Goal: Navigation & Orientation: Find specific page/section

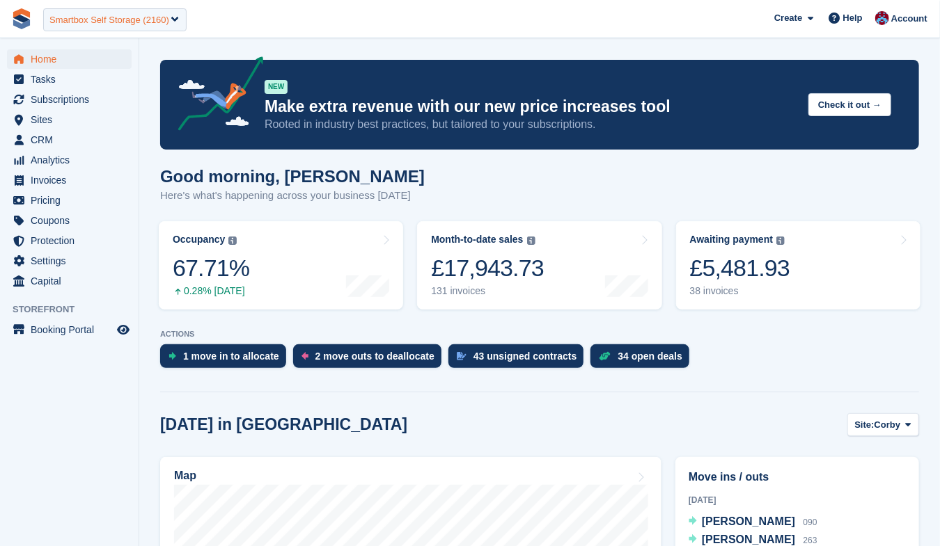
click at [108, 13] on div "Smartbox Self Storage (2160)" at bounding box center [109, 20] width 120 height 14
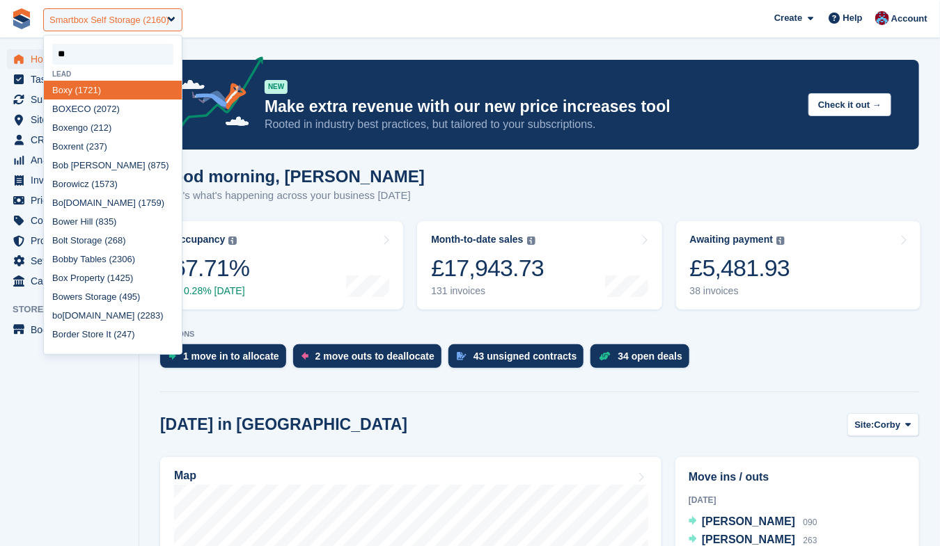
type input "*"
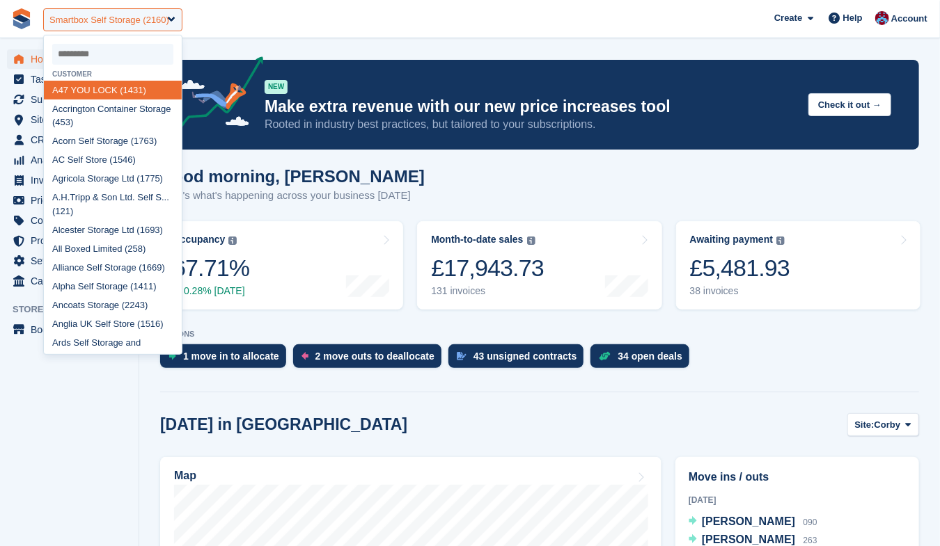
type input "*"
select select
type input "*"
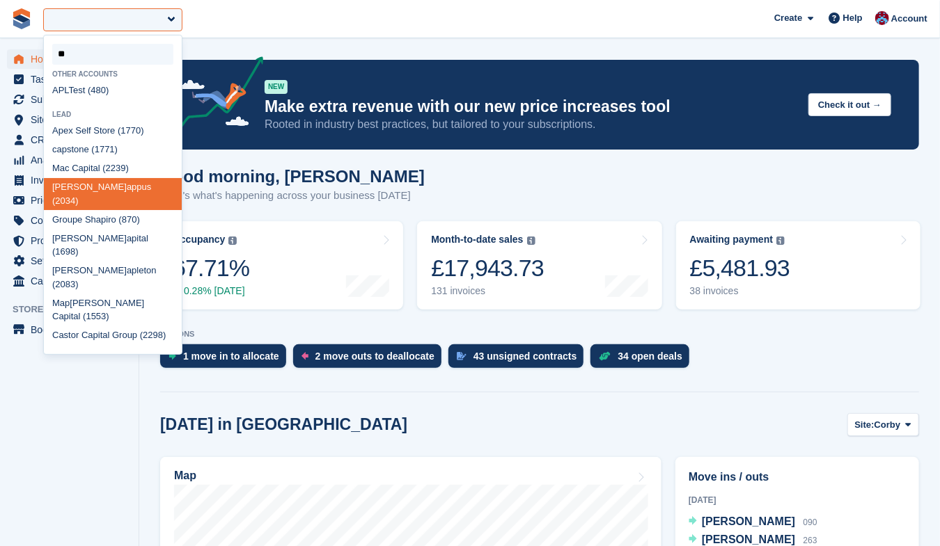
type input "*"
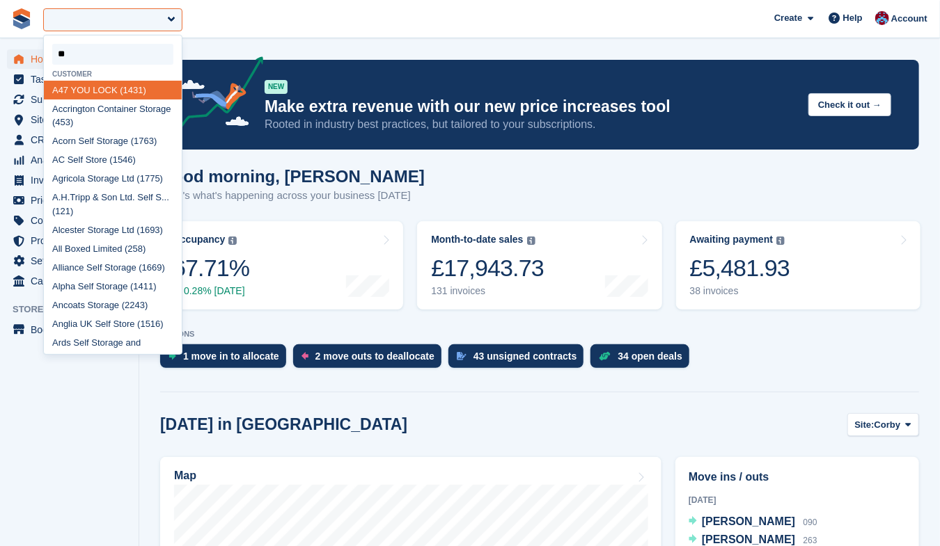
type input "***"
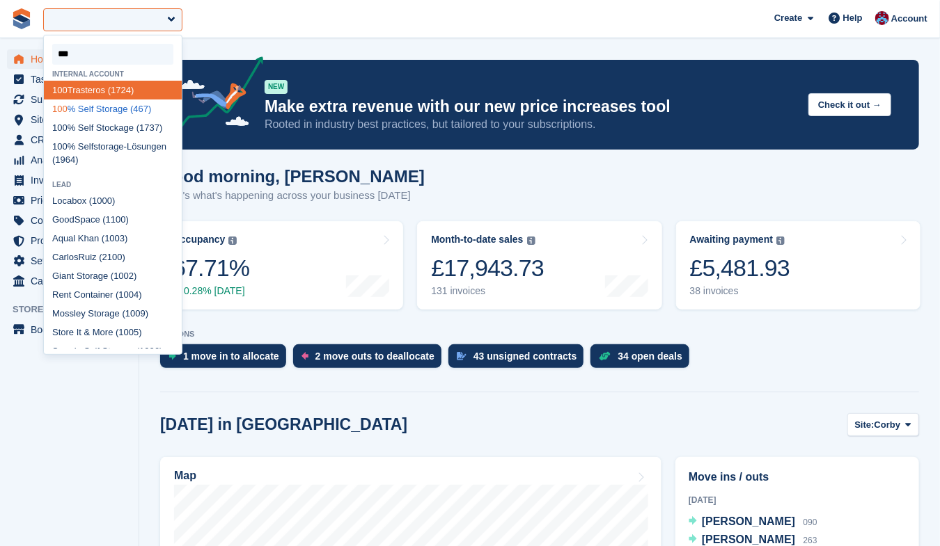
click at [109, 108] on div "100 % Self Storage (467)" at bounding box center [113, 109] width 138 height 19
select select "***"
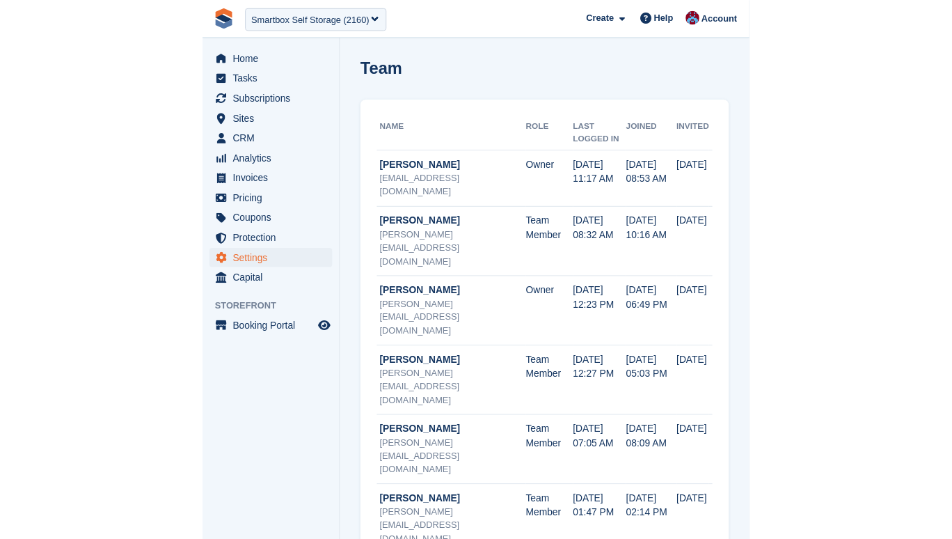
scroll to position [19, 0]
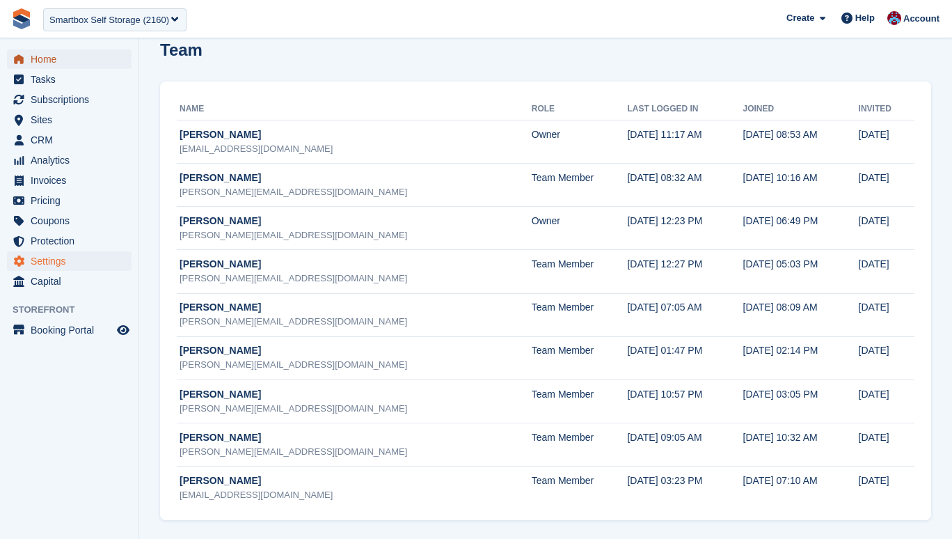
click at [32, 64] on span "Home" at bounding box center [73, 58] width 84 height 19
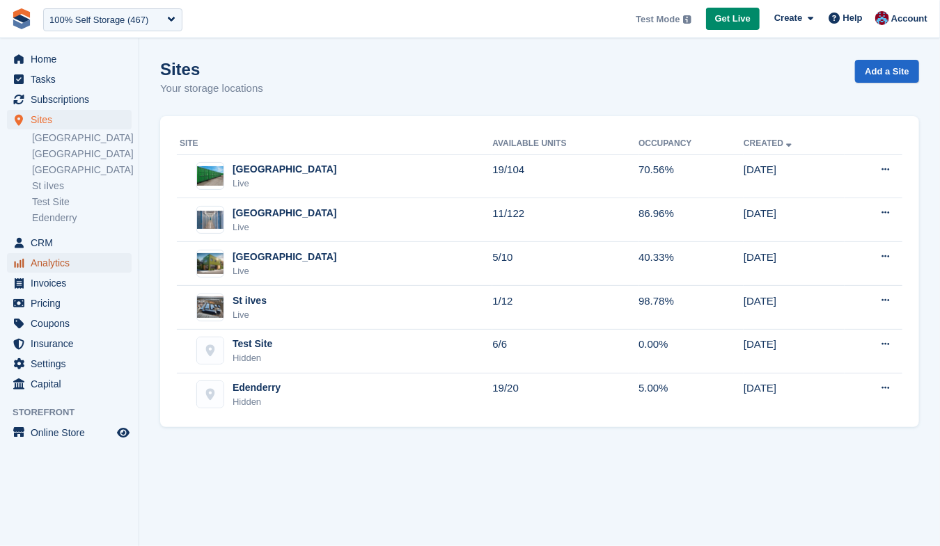
click at [50, 260] on span "Analytics" at bounding box center [73, 262] width 84 height 19
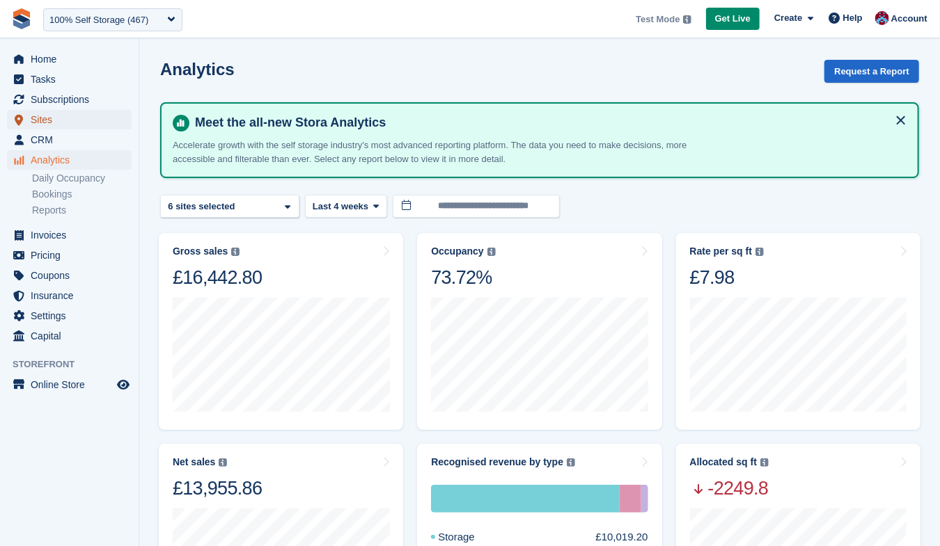
click at [53, 125] on span "Sites" at bounding box center [73, 119] width 84 height 19
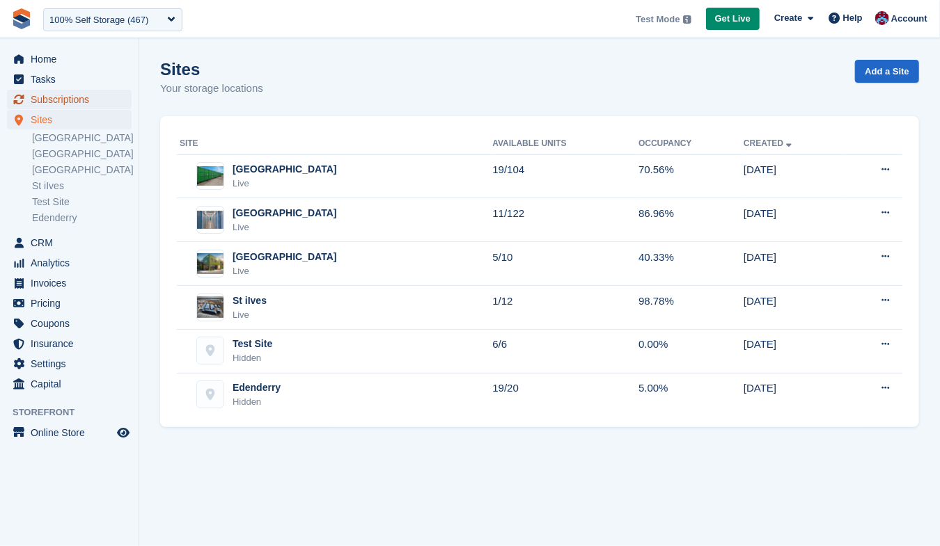
click at [68, 97] on span "Subscriptions" at bounding box center [73, 99] width 84 height 19
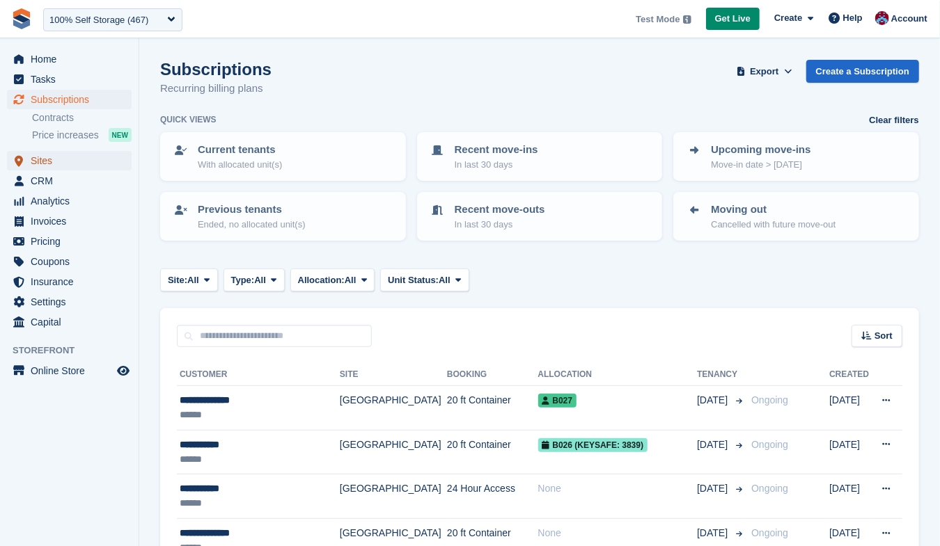
click at [40, 156] on span "Sites" at bounding box center [73, 160] width 84 height 19
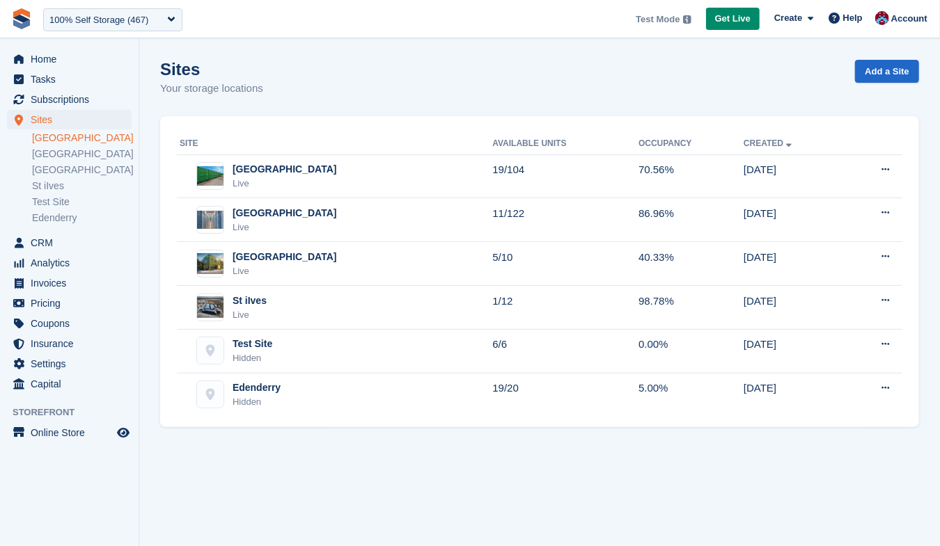
click at [62, 132] on link "[GEOGRAPHIC_DATA]" at bounding box center [82, 138] width 100 height 13
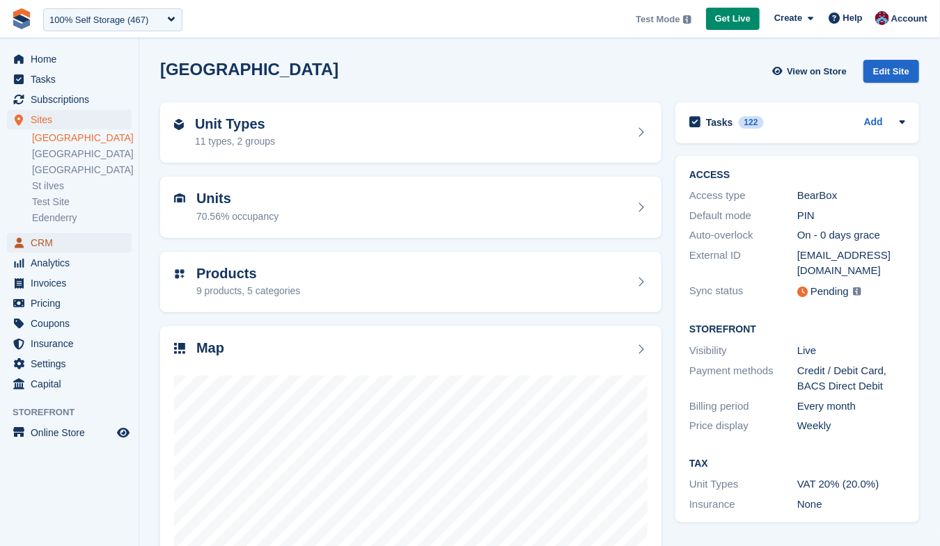
click at [40, 240] on span "CRM" at bounding box center [73, 242] width 84 height 19
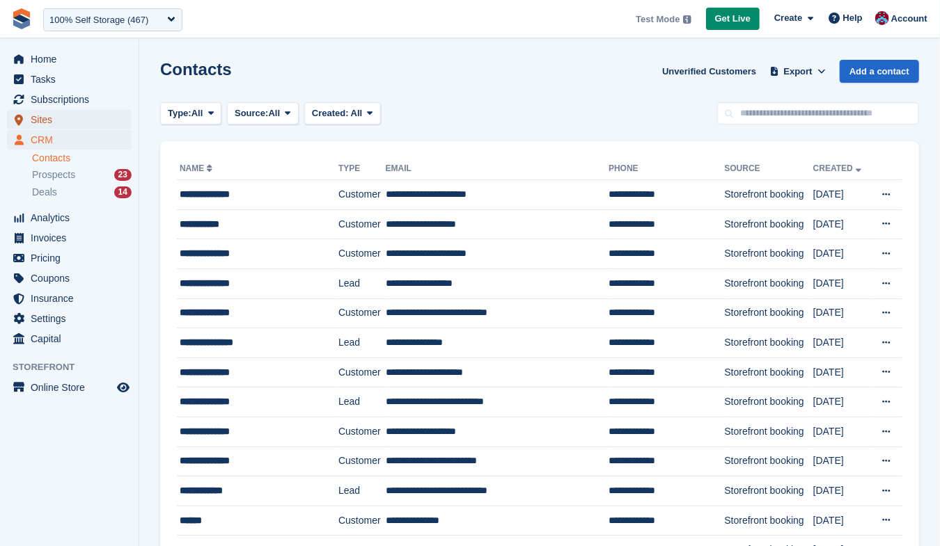
click at [46, 118] on span "Sites" at bounding box center [73, 119] width 84 height 19
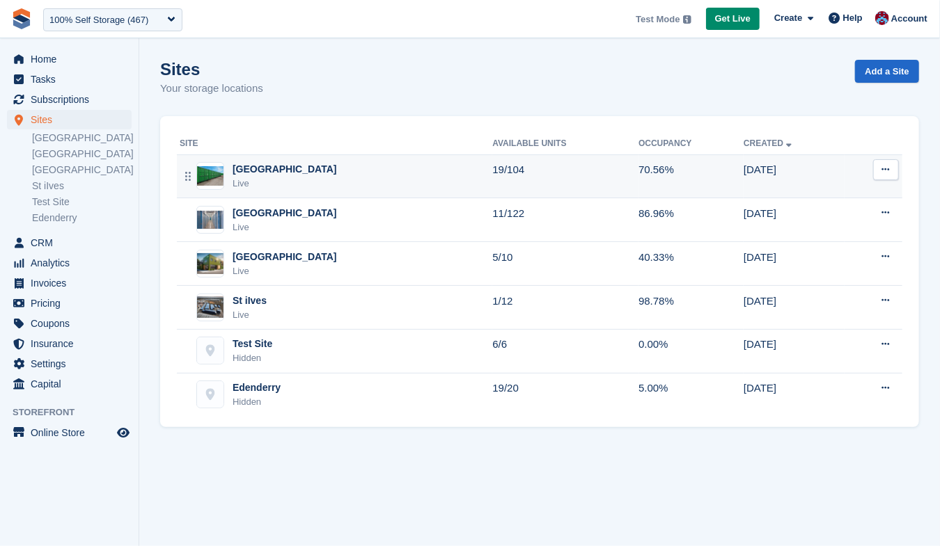
click at [270, 178] on div "Live" at bounding box center [284, 184] width 104 height 14
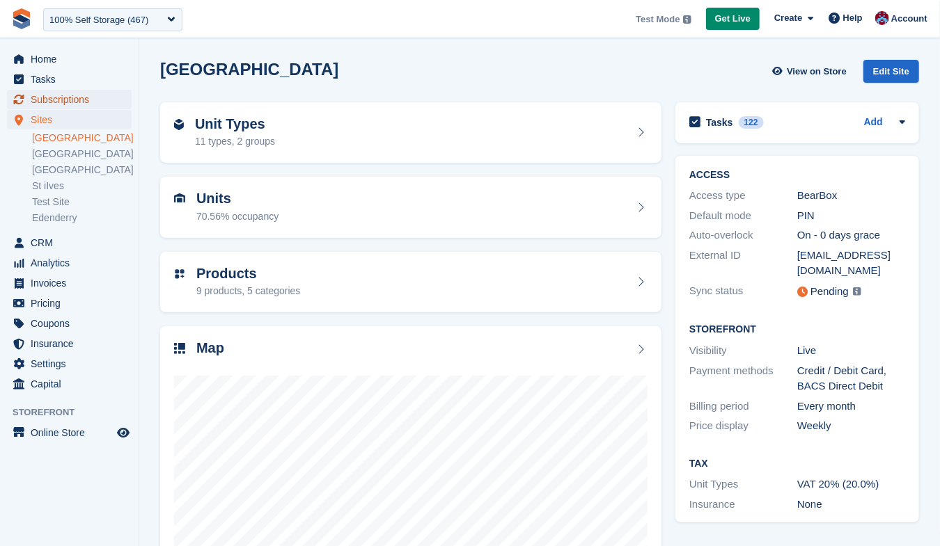
click at [68, 92] on span "Subscriptions" at bounding box center [73, 99] width 84 height 19
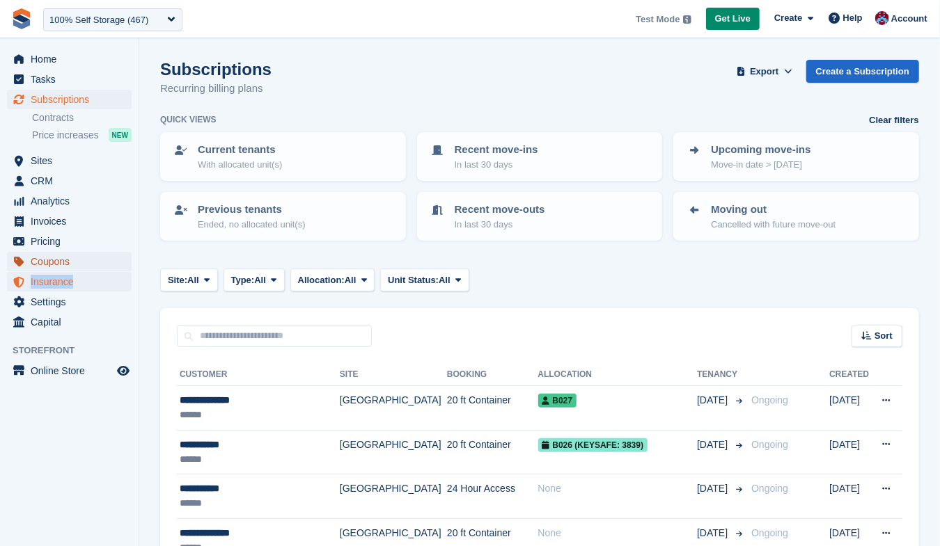
drag, startPoint x: 65, startPoint y: 280, endPoint x: 63, endPoint y: 267, distance: 13.5
click at [45, 59] on span "Home" at bounding box center [73, 58] width 84 height 19
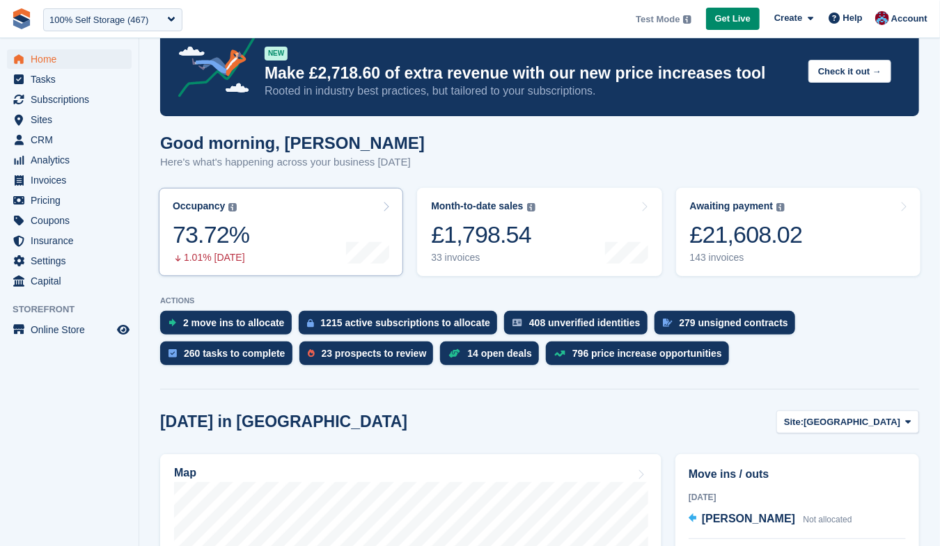
scroll to position [40, 0]
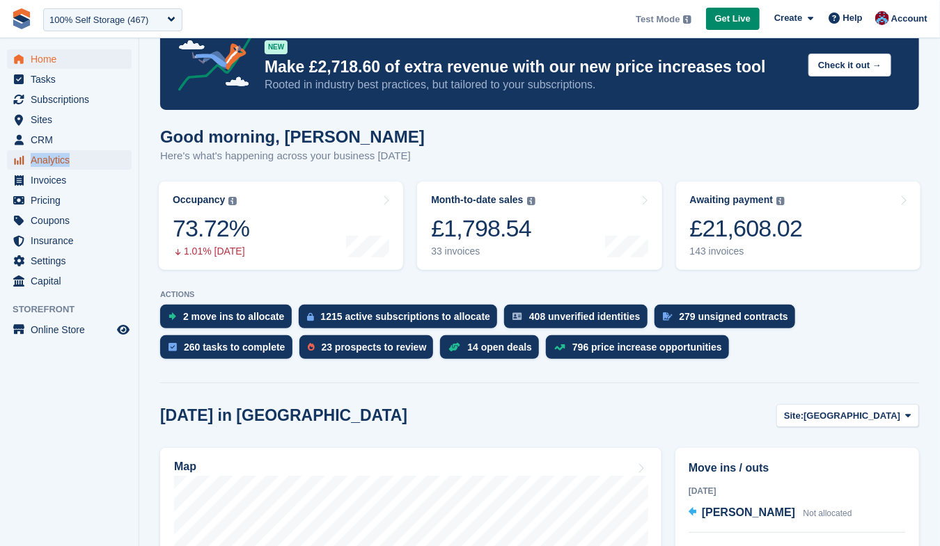
click at [41, 157] on span "Analytics" at bounding box center [73, 159] width 84 height 19
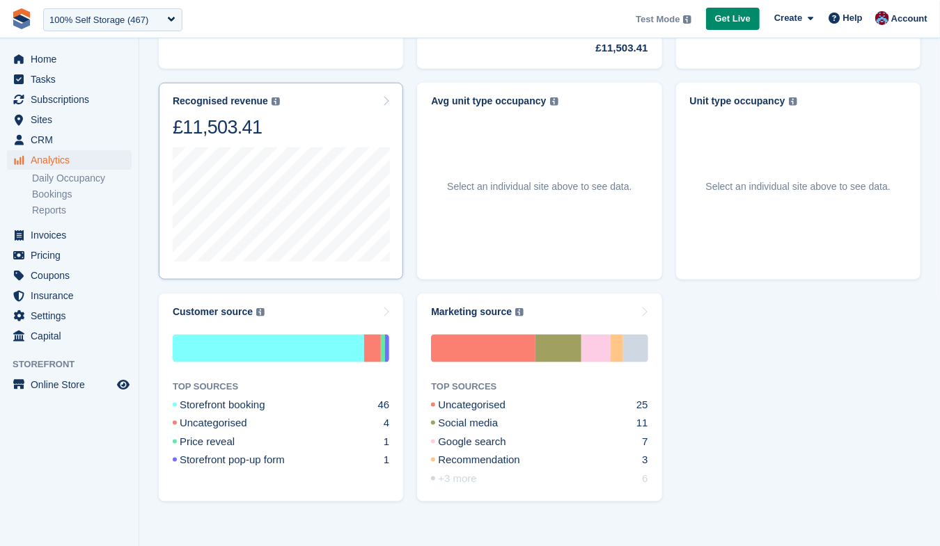
scroll to position [600, 0]
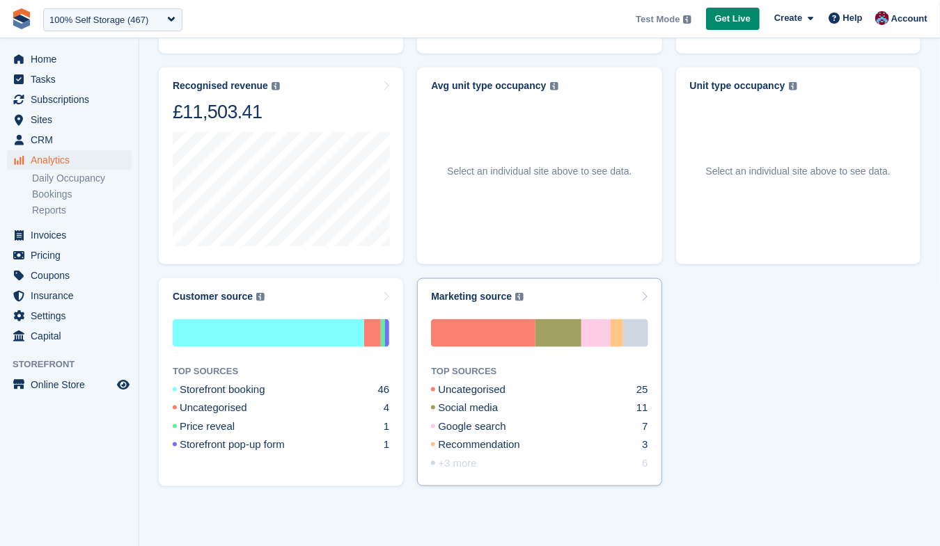
click at [455, 463] on div "+3 more" at bounding box center [470, 464] width 79 height 16
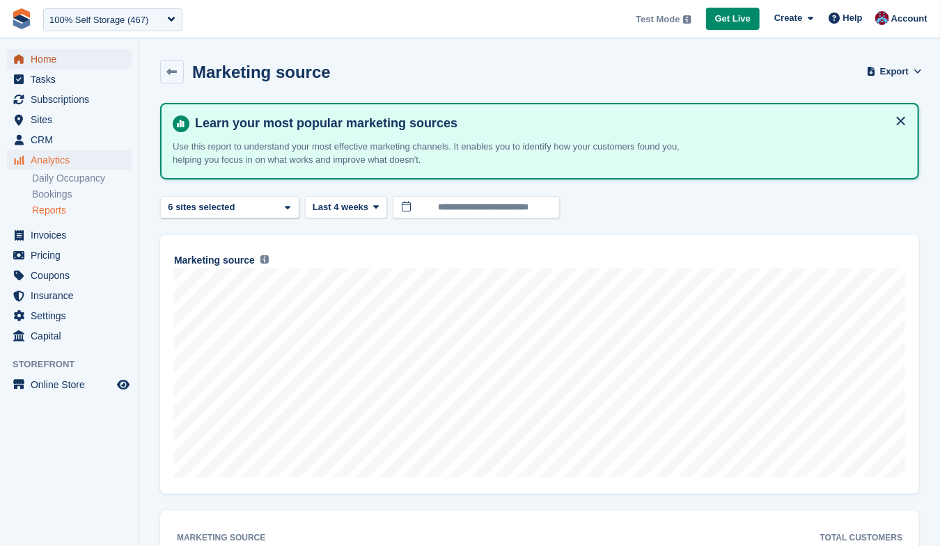
click at [38, 61] on span "Home" at bounding box center [73, 58] width 84 height 19
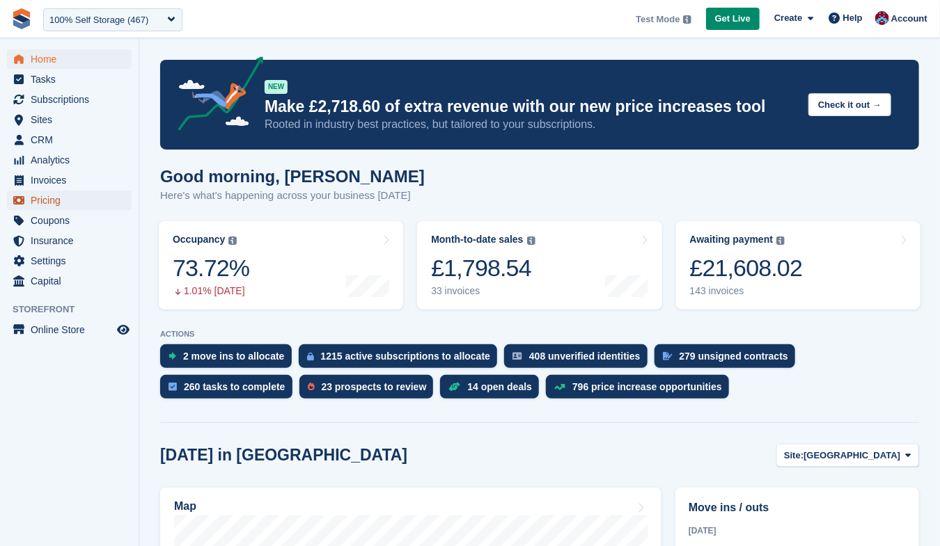
click at [43, 198] on span "Pricing" at bounding box center [73, 200] width 84 height 19
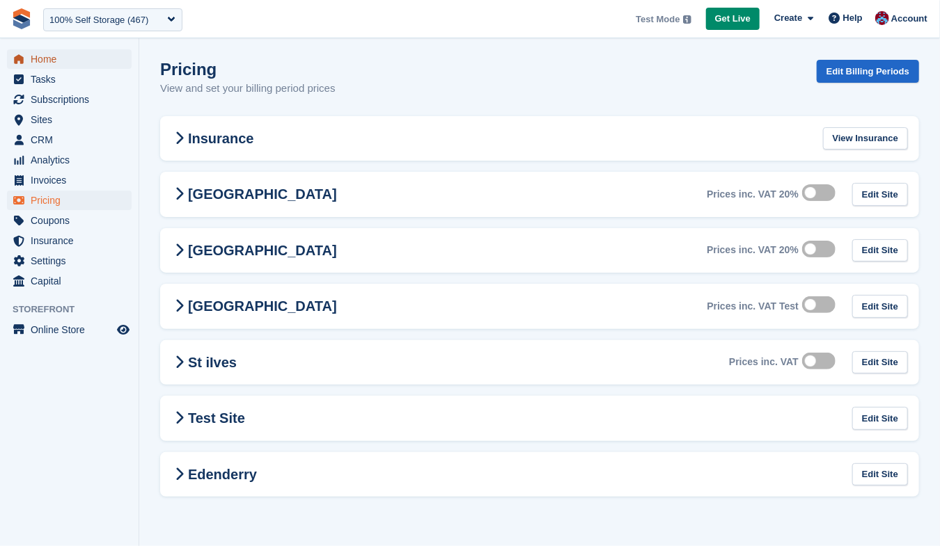
click at [39, 64] on span "Home" at bounding box center [73, 58] width 84 height 19
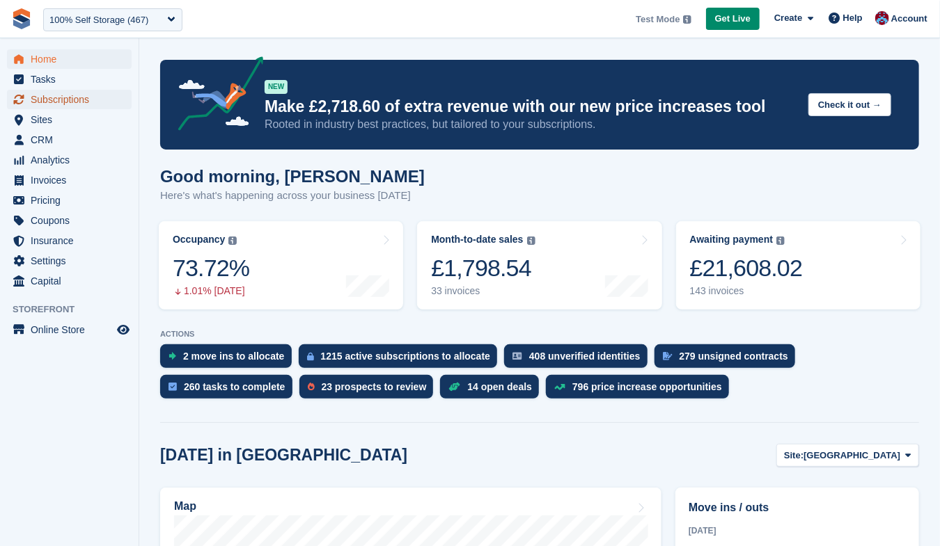
click at [57, 104] on span "Subscriptions" at bounding box center [73, 99] width 84 height 19
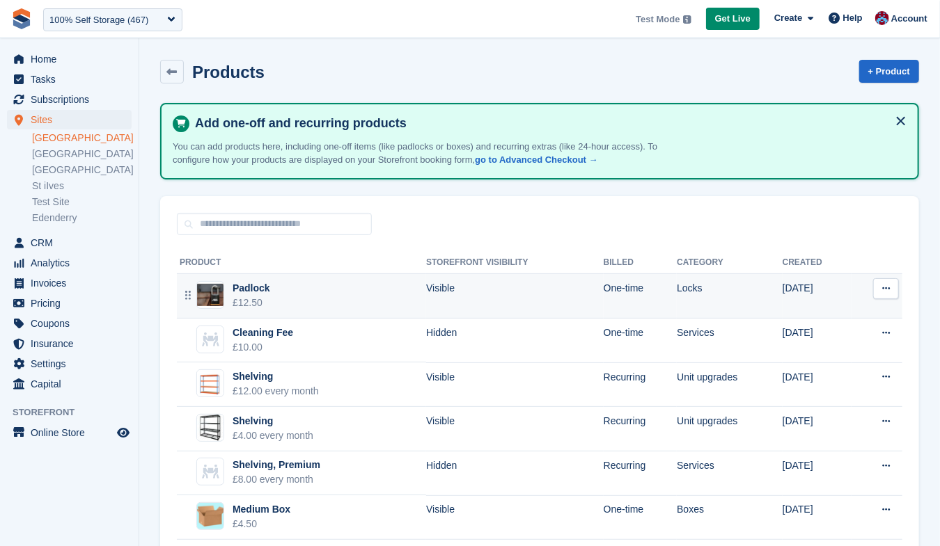
click at [896, 290] on button at bounding box center [886, 288] width 26 height 21
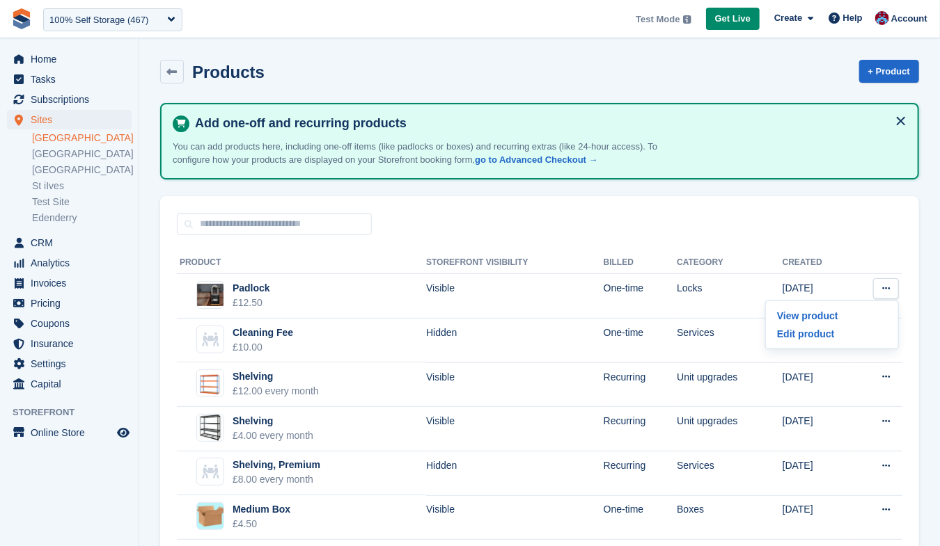
click at [855, 239] on div "Product Storefront visibility Billed Category Created Padlock £12.50 Visible On…" at bounding box center [539, 459] width 759 height 448
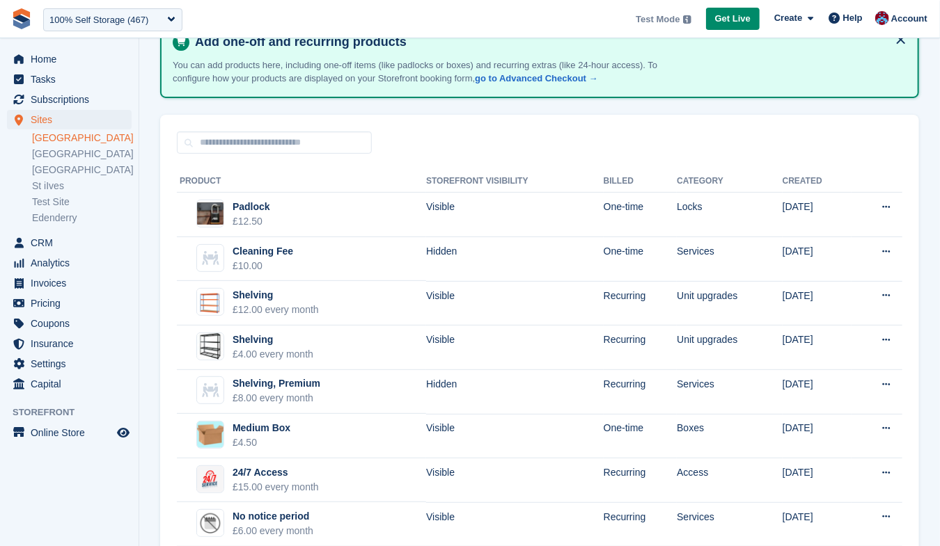
scroll to position [111, 0]
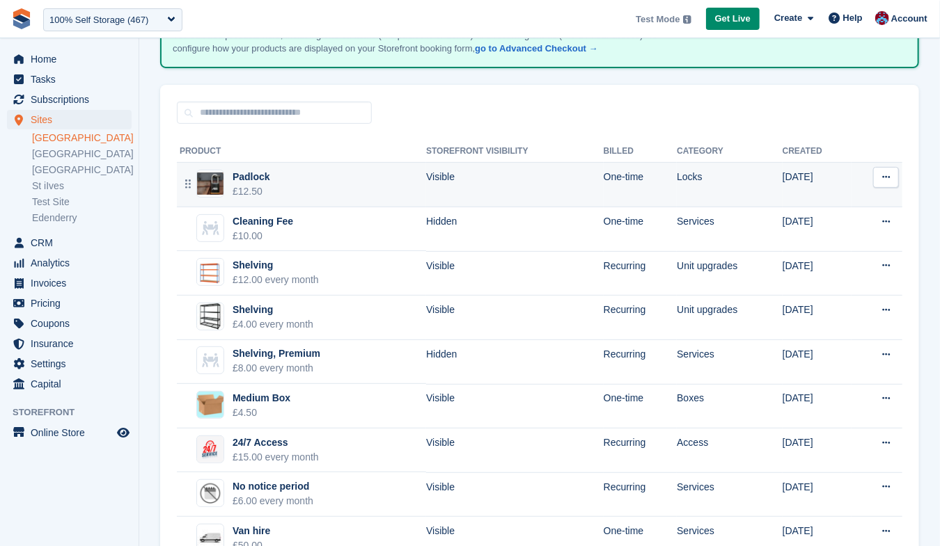
click at [880, 177] on button at bounding box center [886, 177] width 26 height 21
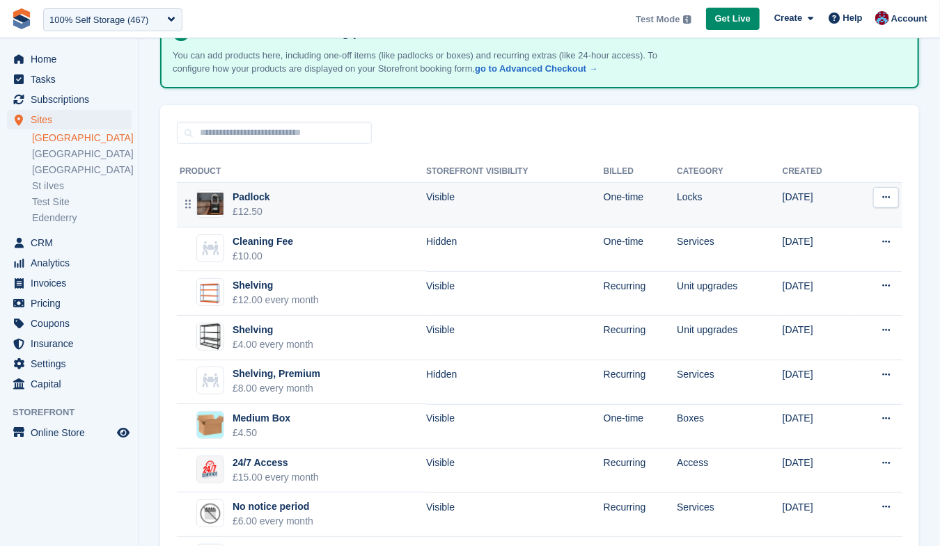
scroll to position [90, 0]
click at [890, 205] on button at bounding box center [886, 198] width 26 height 21
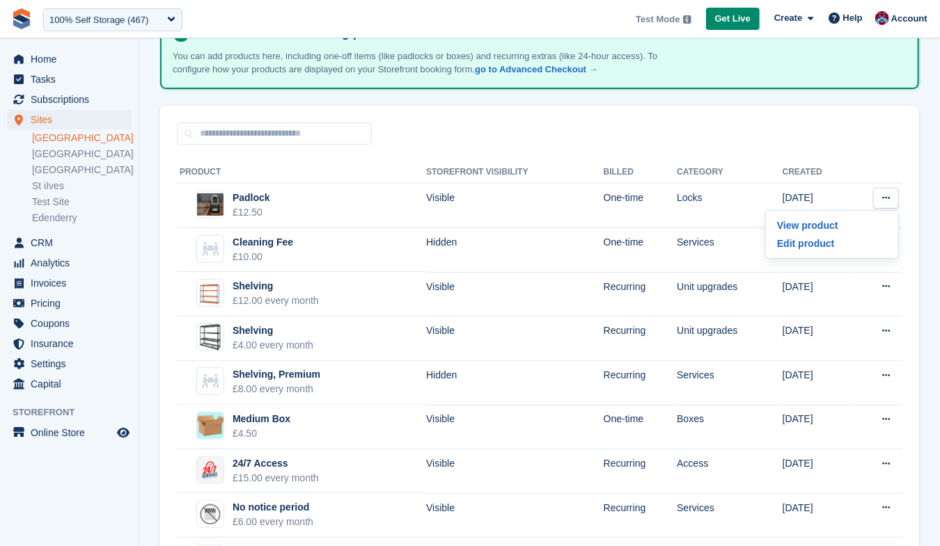
click at [926, 249] on section "Products + Product Add one-off and recurring products You can add products here…" at bounding box center [539, 281] width 800 height 742
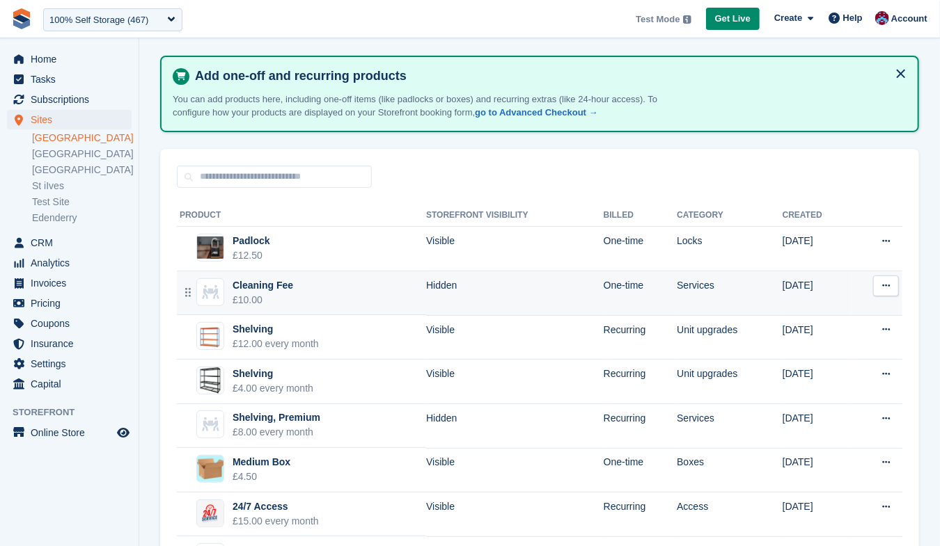
scroll to position [47, 0]
click at [889, 302] on td "View product Edit product" at bounding box center [876, 293] width 51 height 45
click at [889, 291] on button at bounding box center [886, 286] width 26 height 21
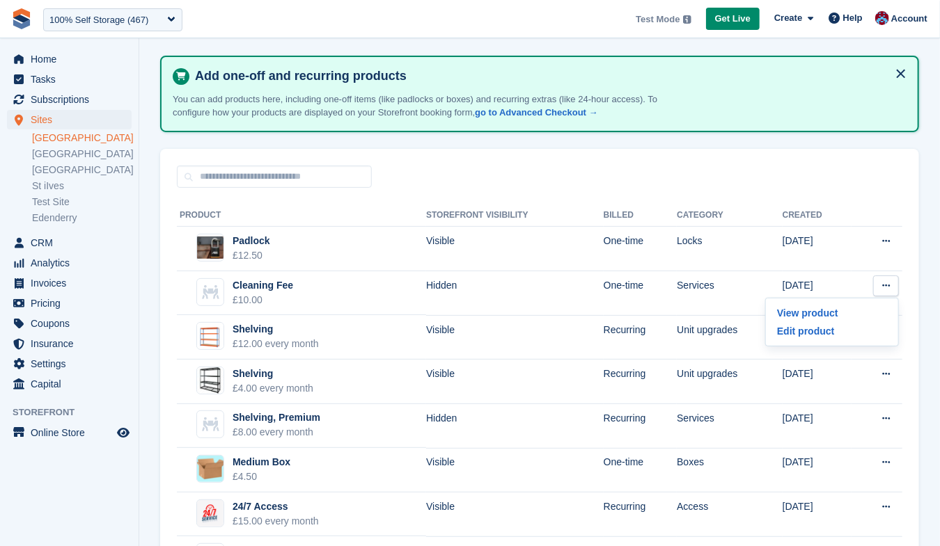
click at [928, 286] on section "Products + Product Add one-off and recurring products You can add products here…" at bounding box center [539, 324] width 800 height 742
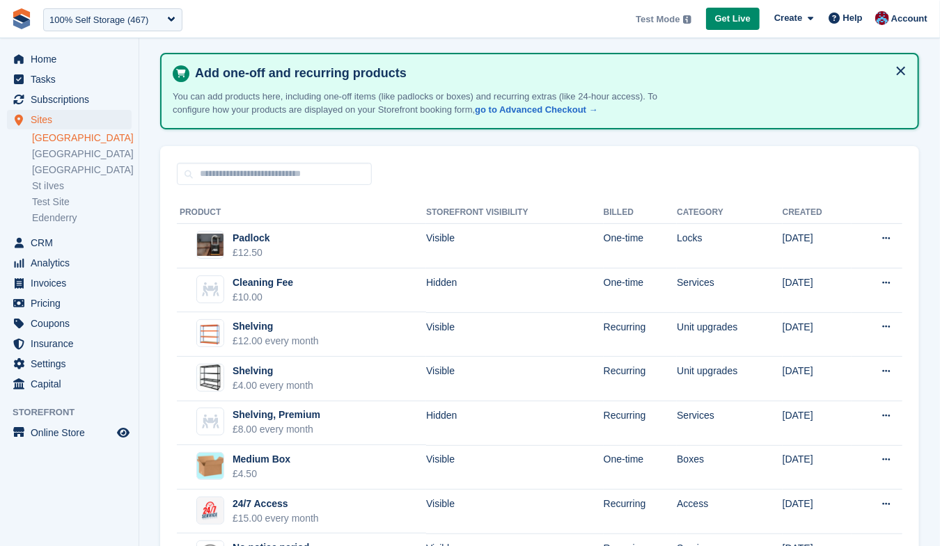
click at [928, 286] on section "Products + Product Add one-off and recurring products You can add products here…" at bounding box center [539, 321] width 800 height 742
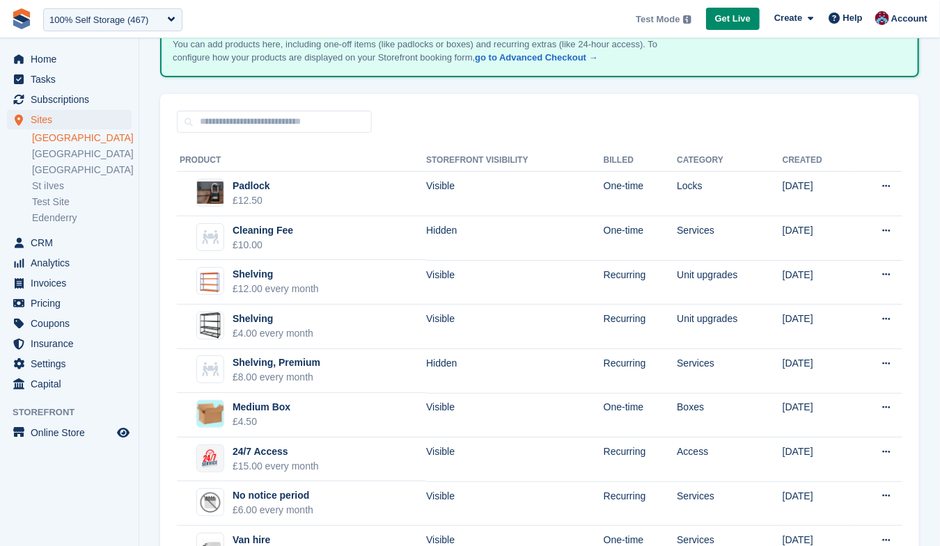
scroll to position [109, 0]
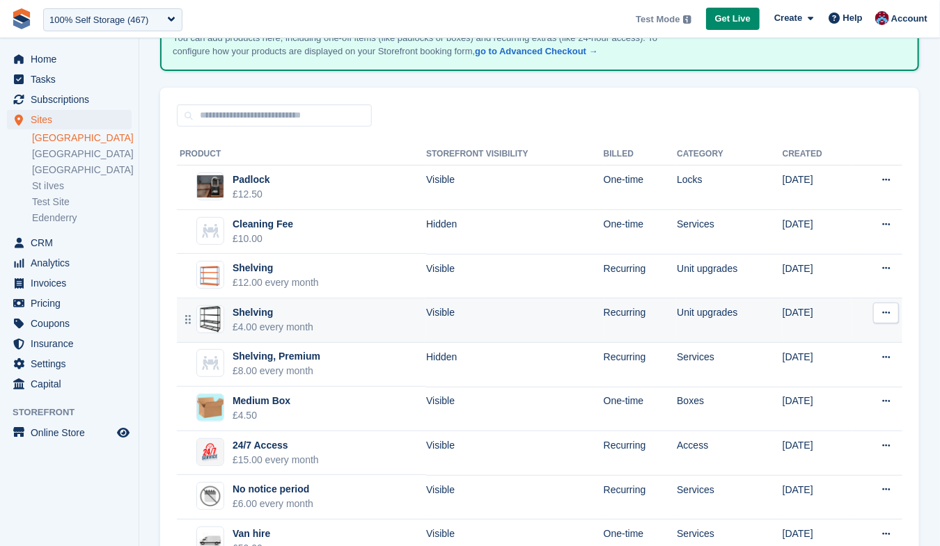
click at [880, 313] on button at bounding box center [886, 313] width 26 height 21
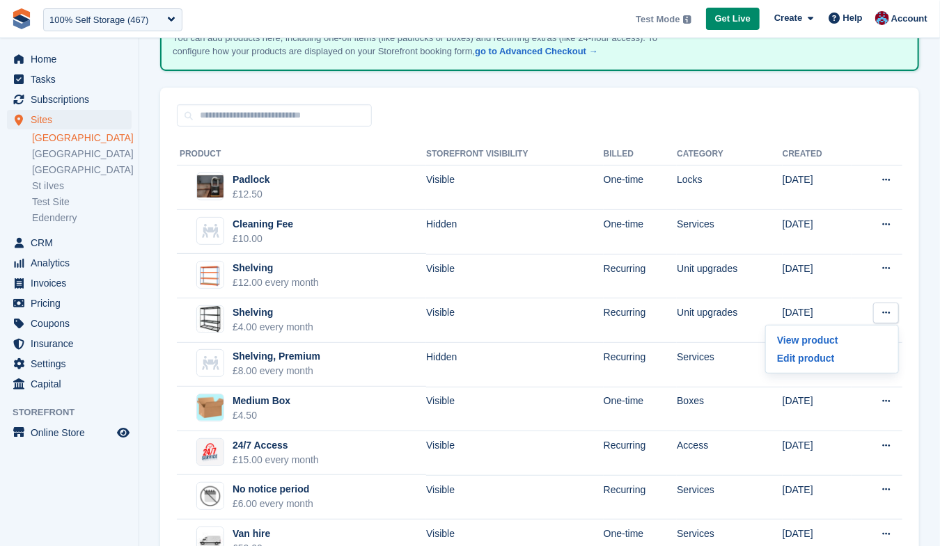
click at [923, 331] on section "Products + Product Add one-off and recurring products You can add products here…" at bounding box center [539, 262] width 800 height 742
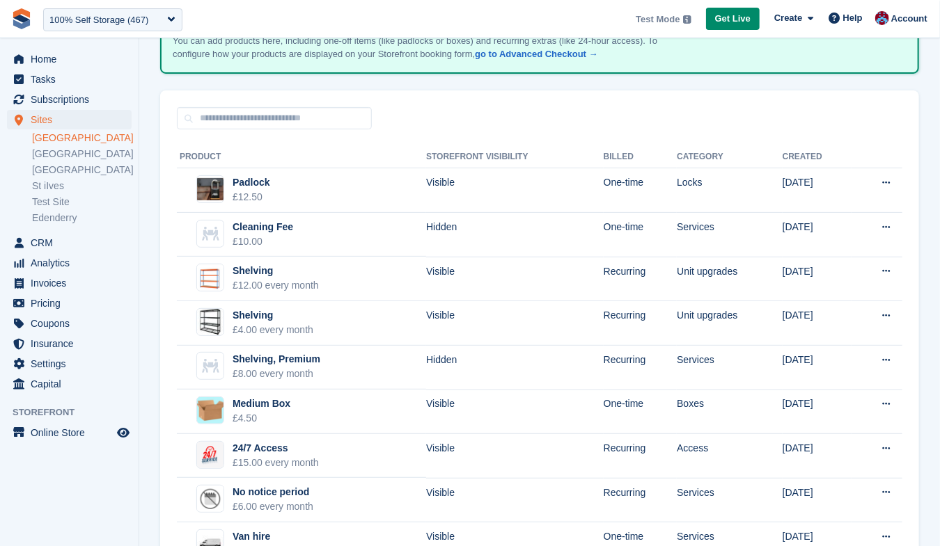
scroll to position [0, 0]
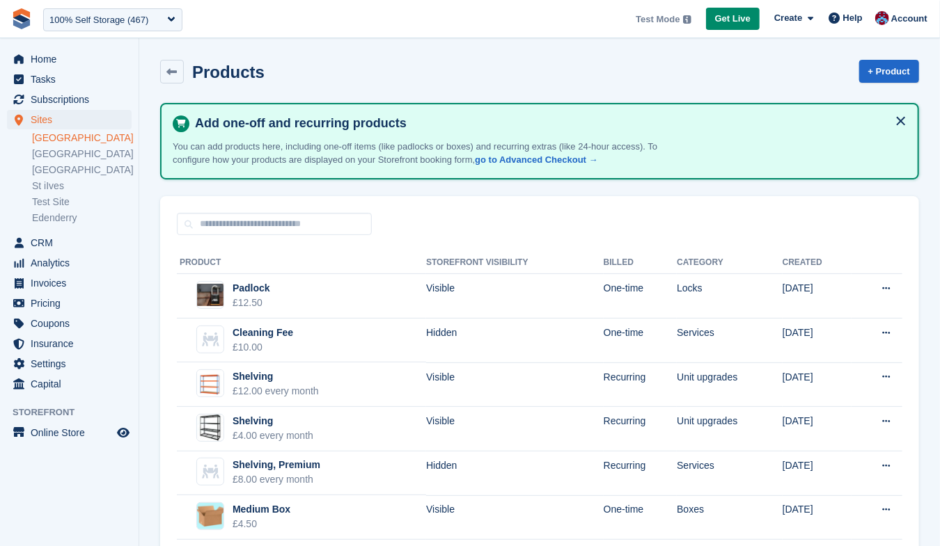
click at [911, 293] on div "Product Storefront visibility Billed Category Created Padlock £12.50 Visible On…" at bounding box center [539, 459] width 759 height 448
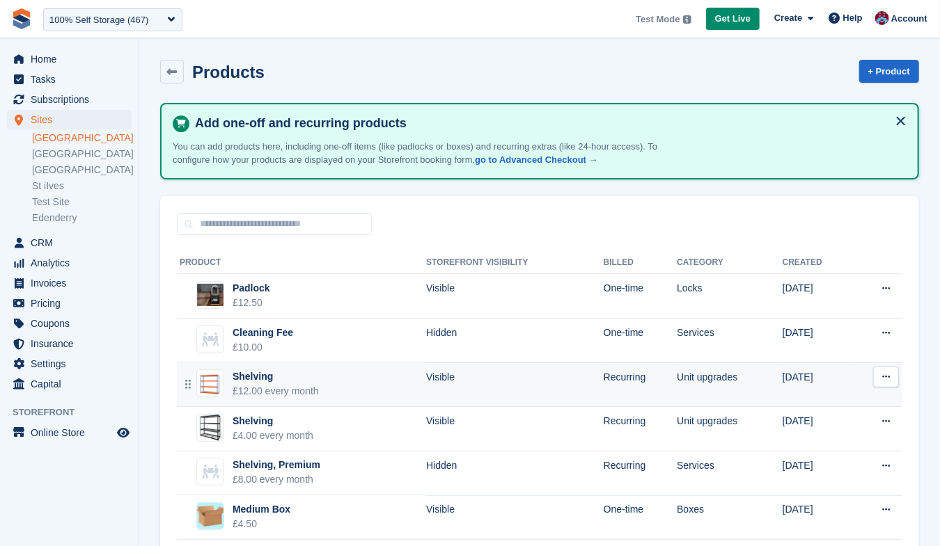
click at [885, 376] on icon at bounding box center [886, 376] width 8 height 9
click at [889, 380] on icon at bounding box center [886, 376] width 8 height 9
click at [883, 381] on button at bounding box center [886, 377] width 26 height 21
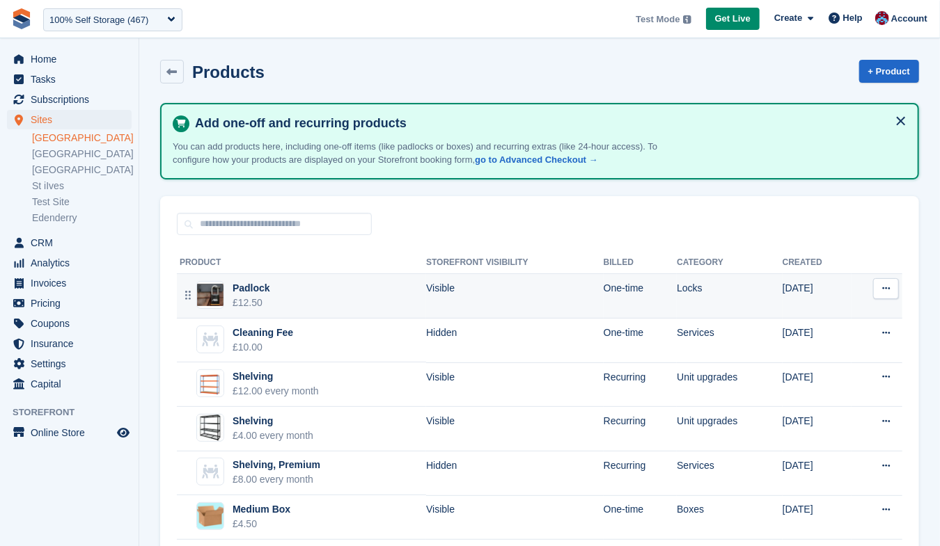
click at [889, 287] on icon at bounding box center [886, 288] width 8 height 9
click at [883, 288] on icon at bounding box center [886, 288] width 8 height 9
click at [521, 298] on td "Visible" at bounding box center [514, 296] width 177 height 45
click at [896, 285] on button at bounding box center [886, 288] width 26 height 21
click at [891, 286] on button at bounding box center [886, 288] width 26 height 21
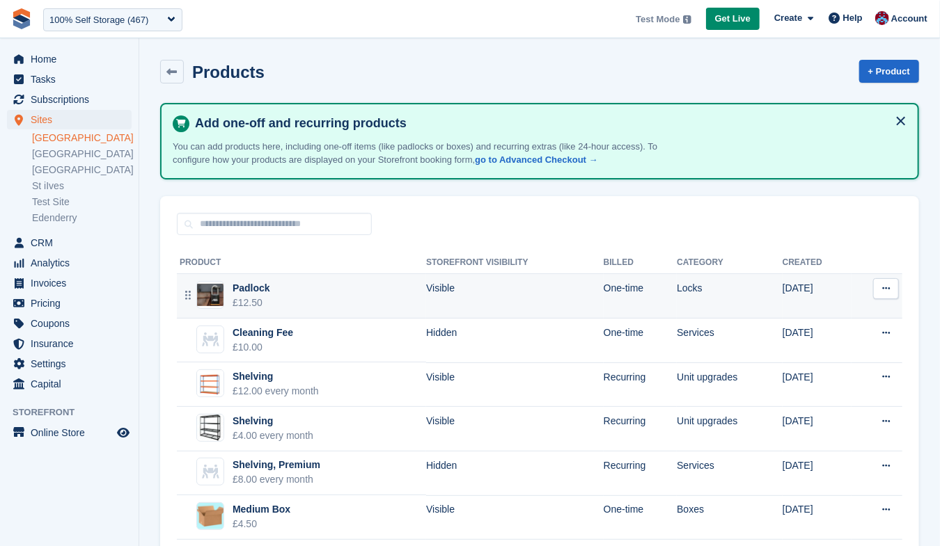
click at [883, 289] on icon at bounding box center [886, 288] width 8 height 9
click at [576, 305] on td "Visible" at bounding box center [514, 296] width 177 height 45
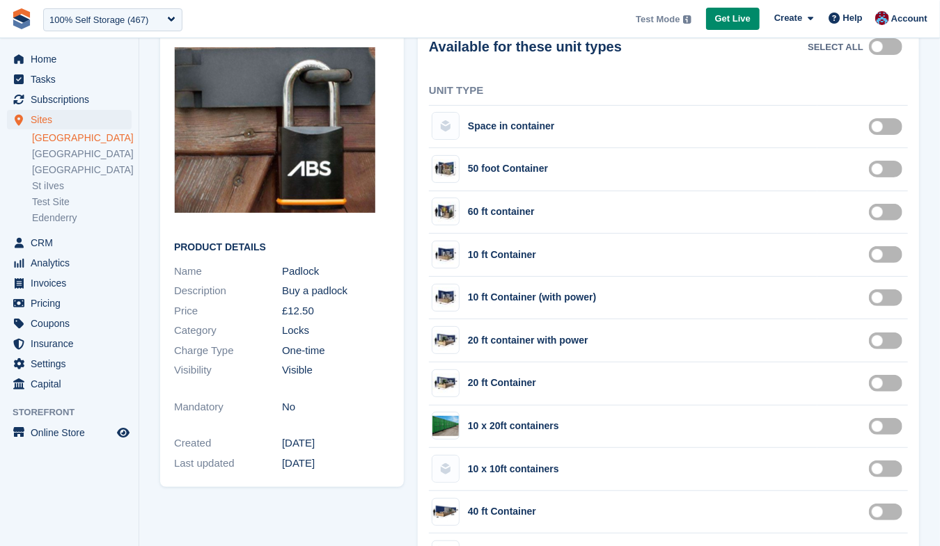
scroll to position [166, 0]
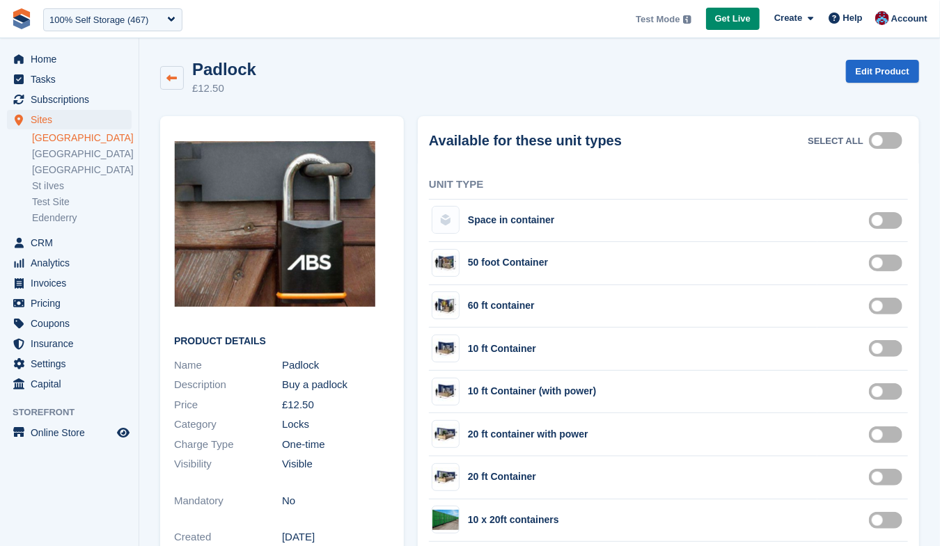
click at [171, 73] on icon at bounding box center [172, 78] width 10 height 10
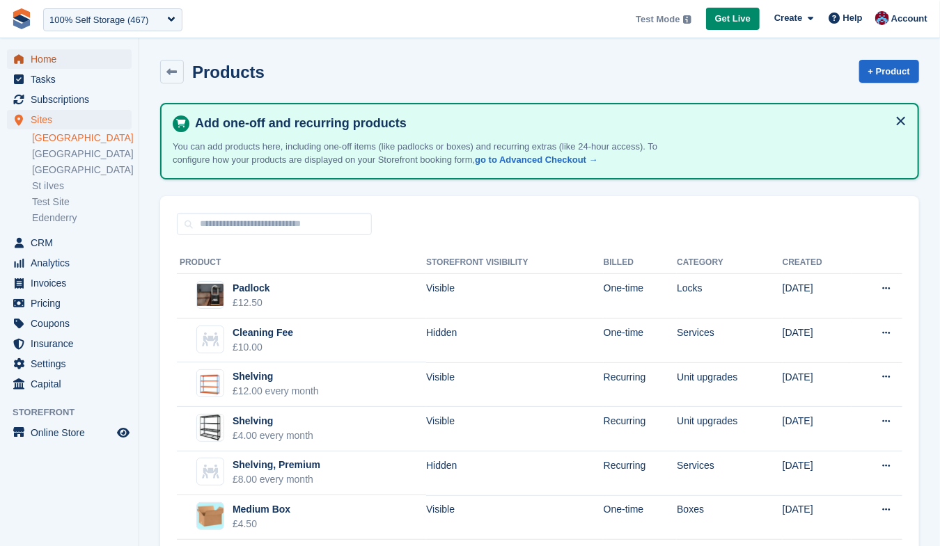
click at [53, 58] on span "Home" at bounding box center [73, 58] width 84 height 19
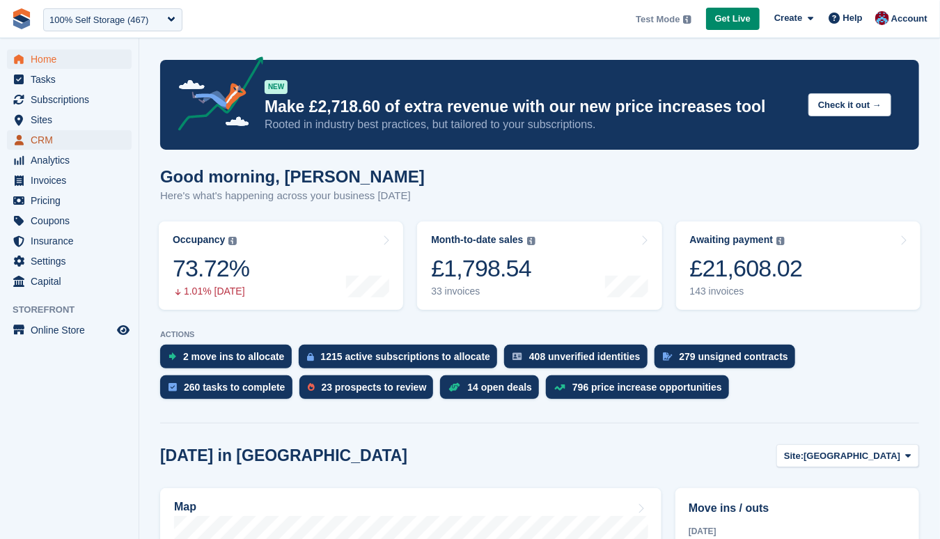
click at [34, 138] on span "CRM" at bounding box center [73, 139] width 84 height 19
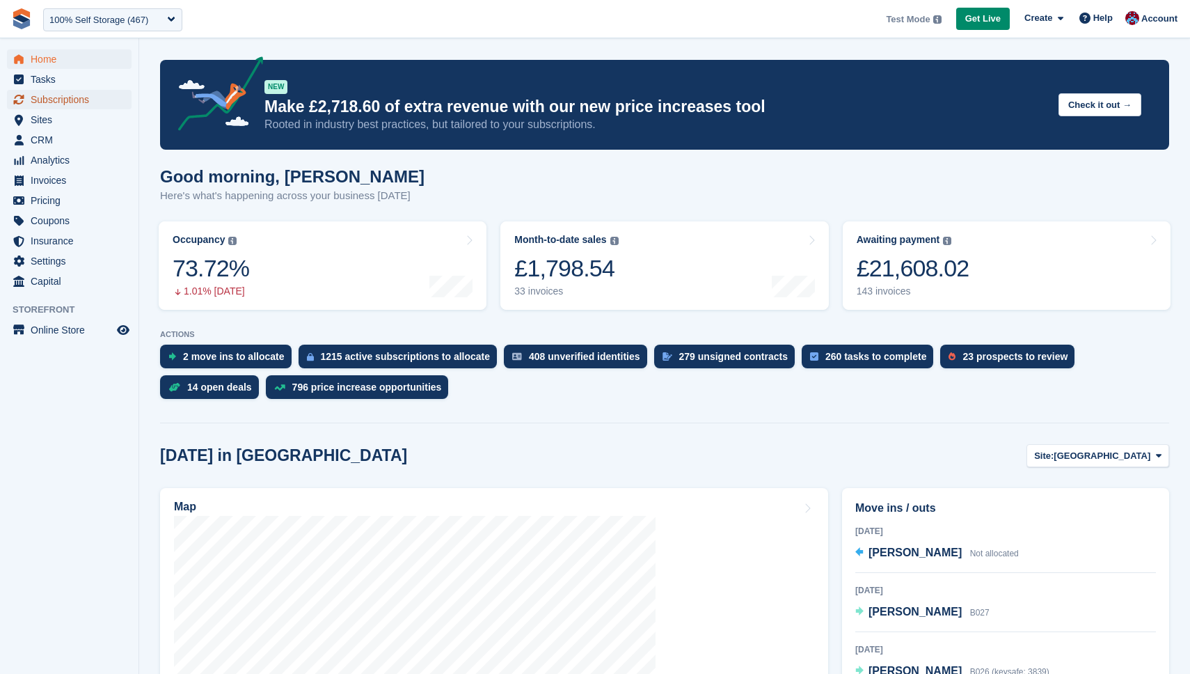
click at [38, 95] on span "Subscriptions" at bounding box center [73, 99] width 84 height 19
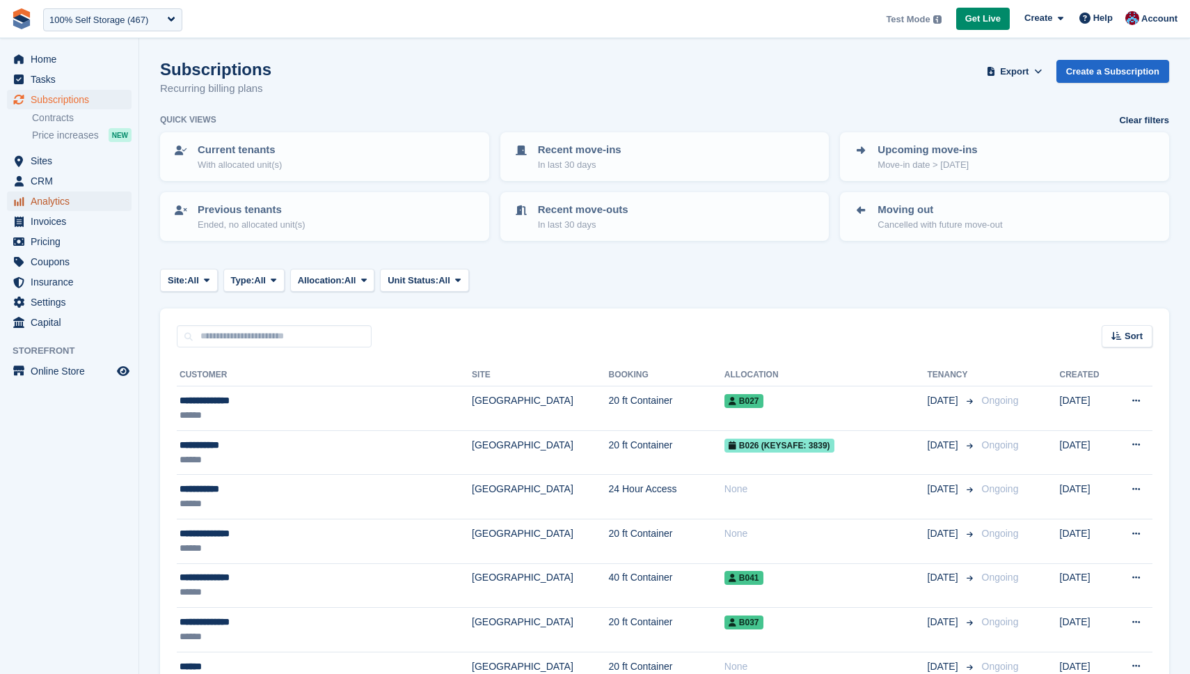
click at [49, 193] on span "Analytics" at bounding box center [73, 200] width 84 height 19
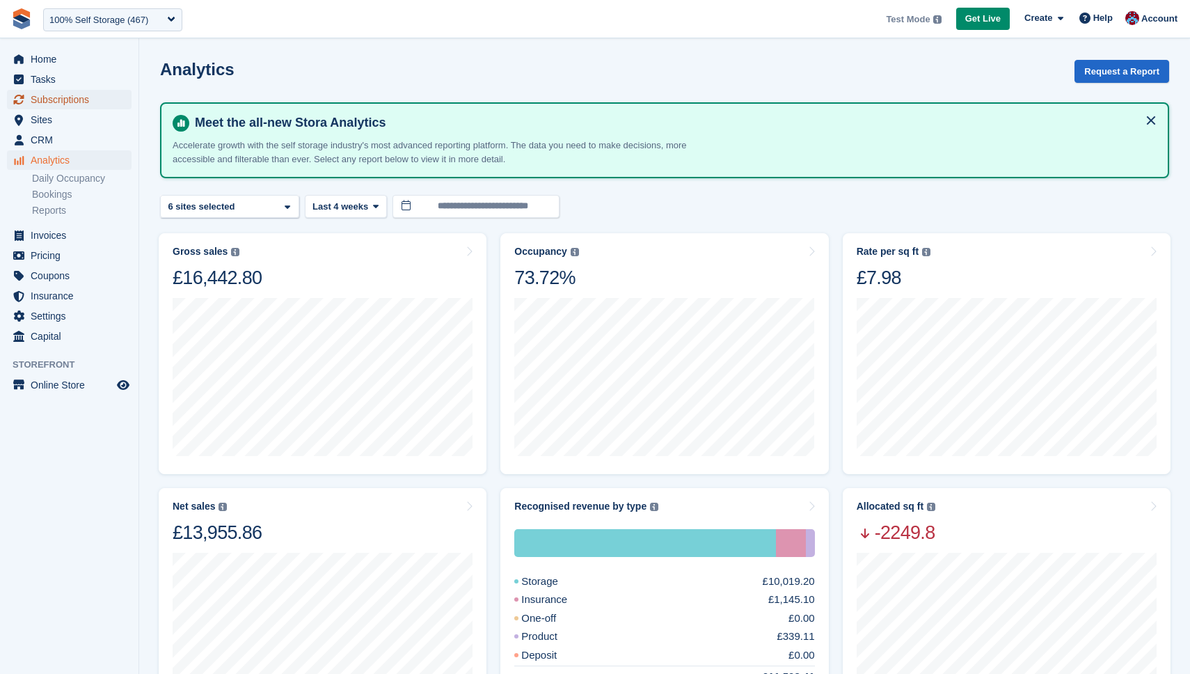
click at [51, 93] on span "Subscriptions" at bounding box center [73, 99] width 84 height 19
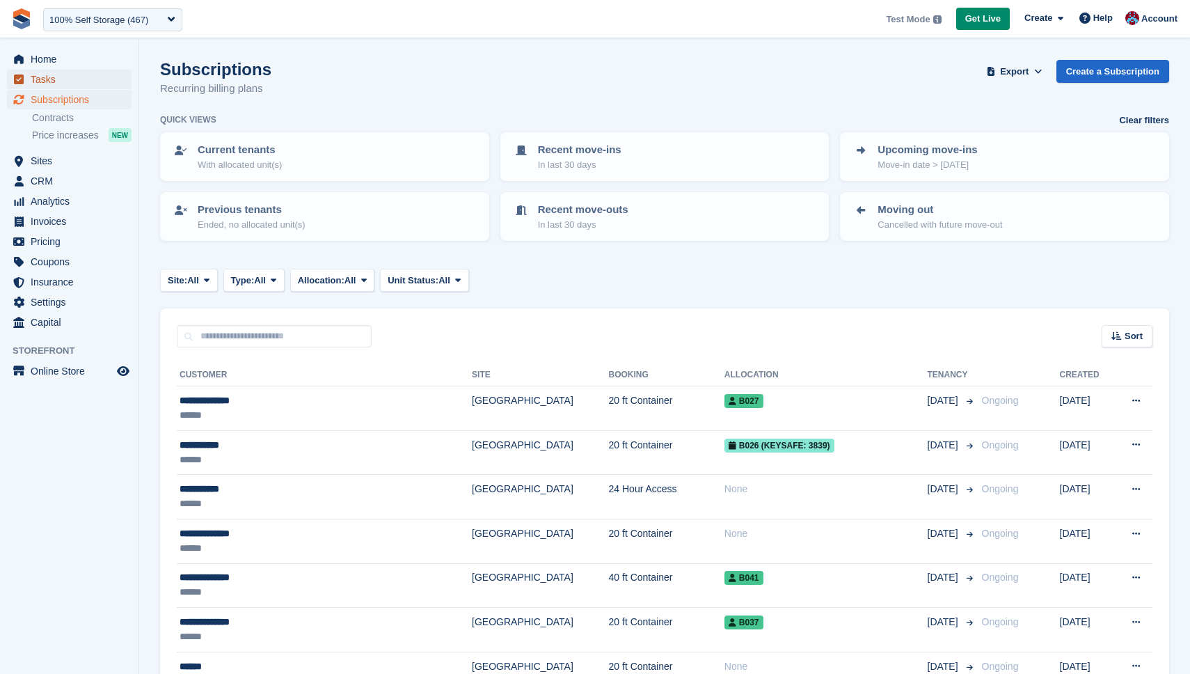
click at [49, 77] on span "Tasks" at bounding box center [73, 79] width 84 height 19
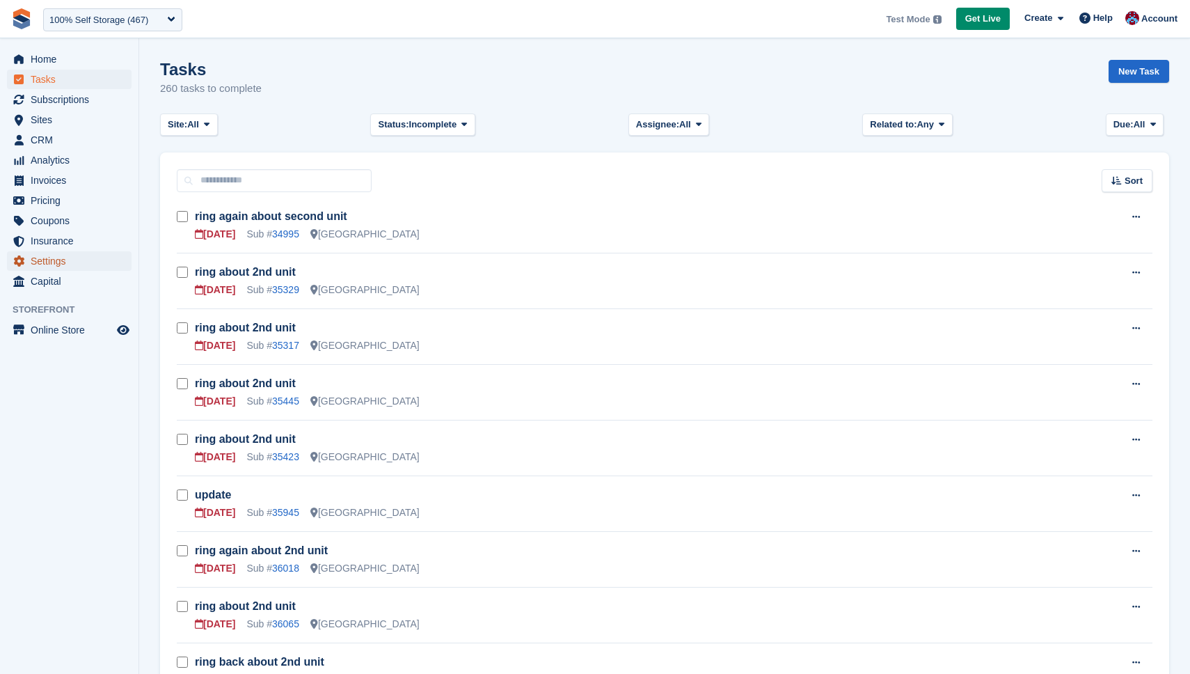
click at [47, 262] on span "Settings" at bounding box center [73, 260] width 84 height 19
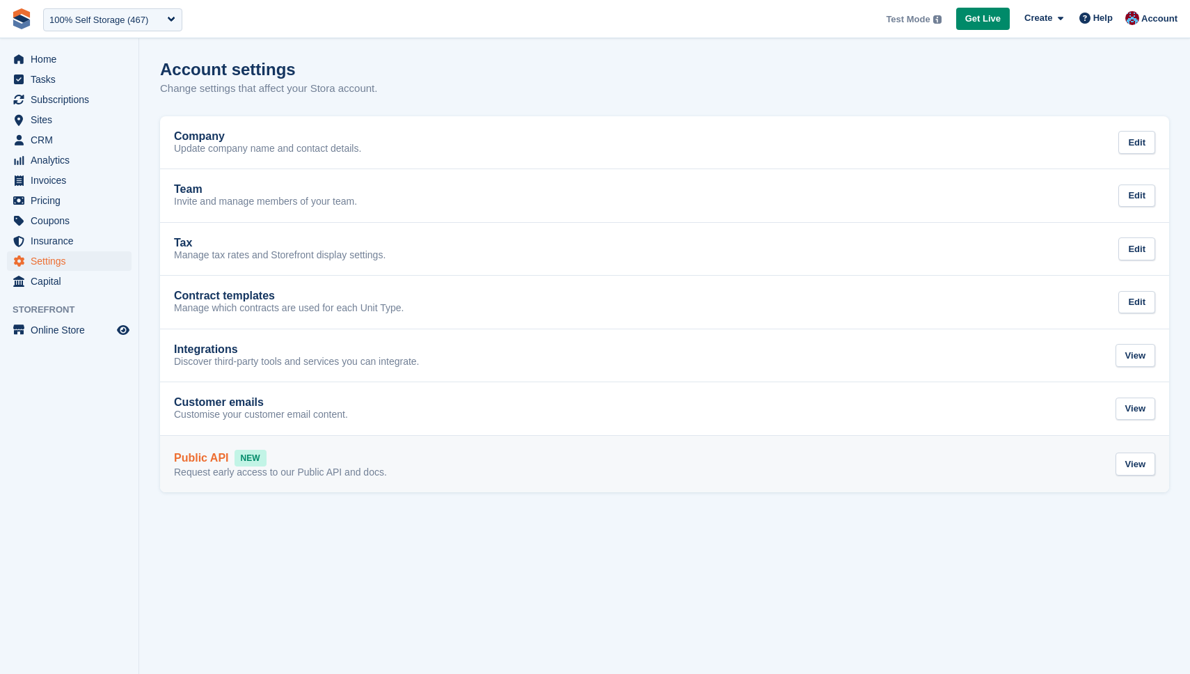
click at [328, 458] on div "Public API NEW" at bounding box center [280, 458] width 213 height 17
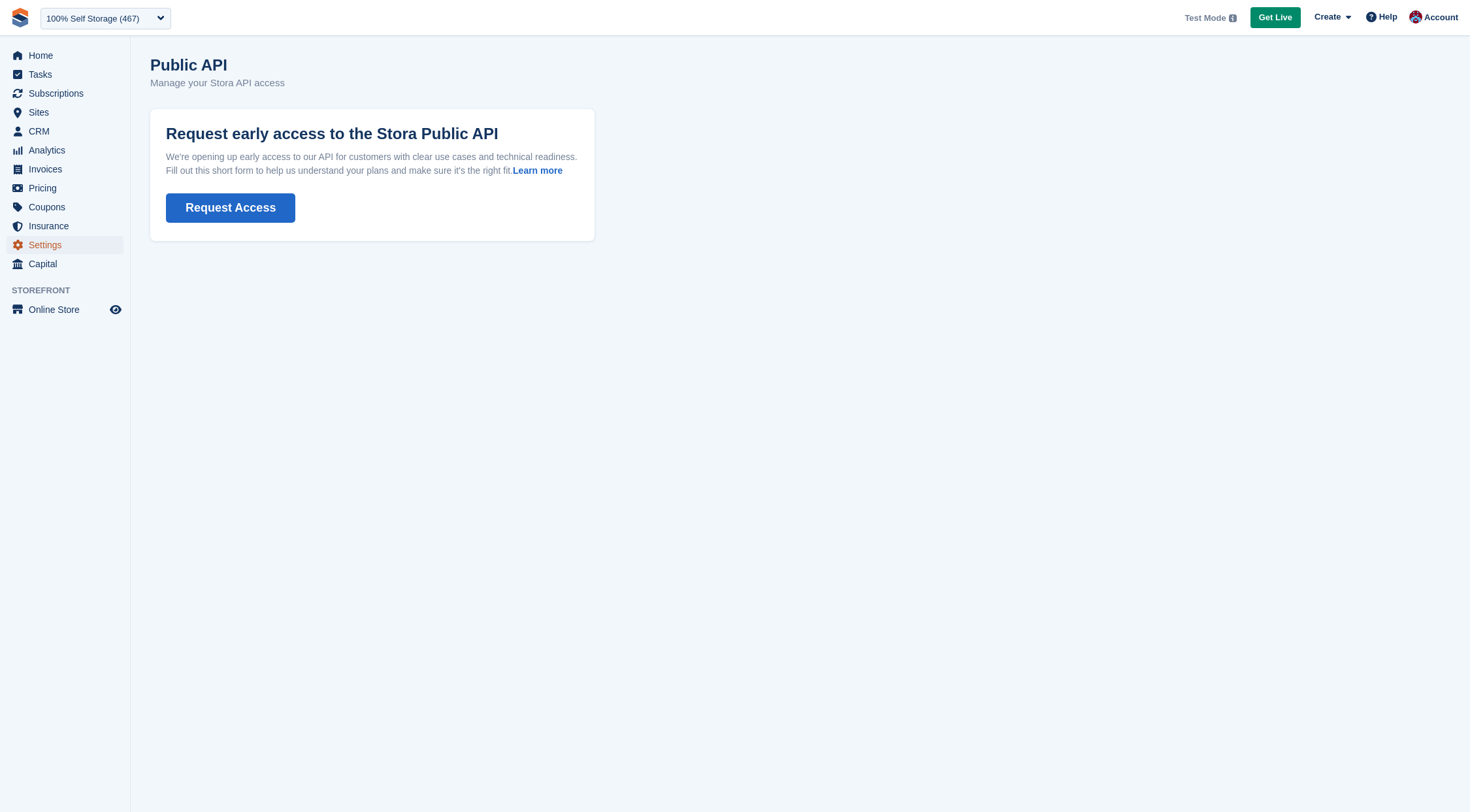
click at [44, 239] on span "Settings" at bounding box center [69, 244] width 79 height 18
